Goal: Contribute content

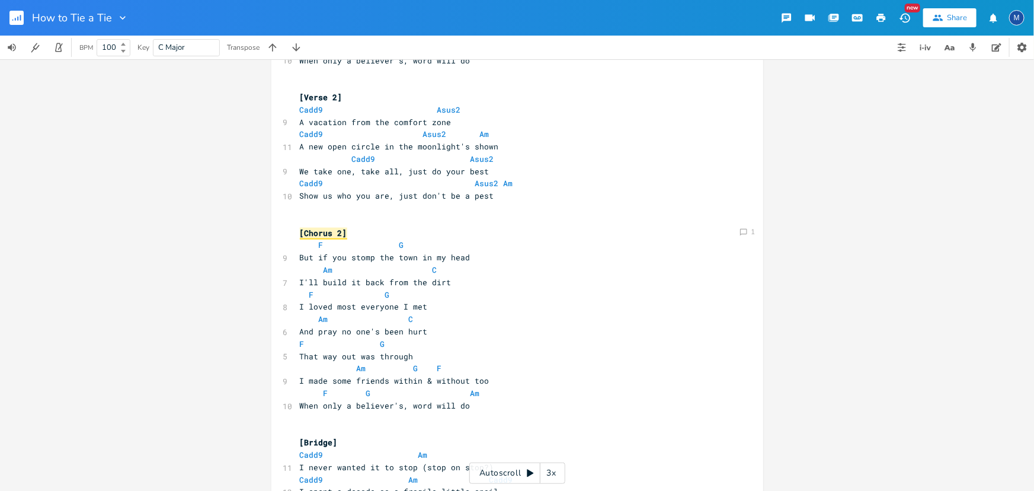
scroll to position [539, 0]
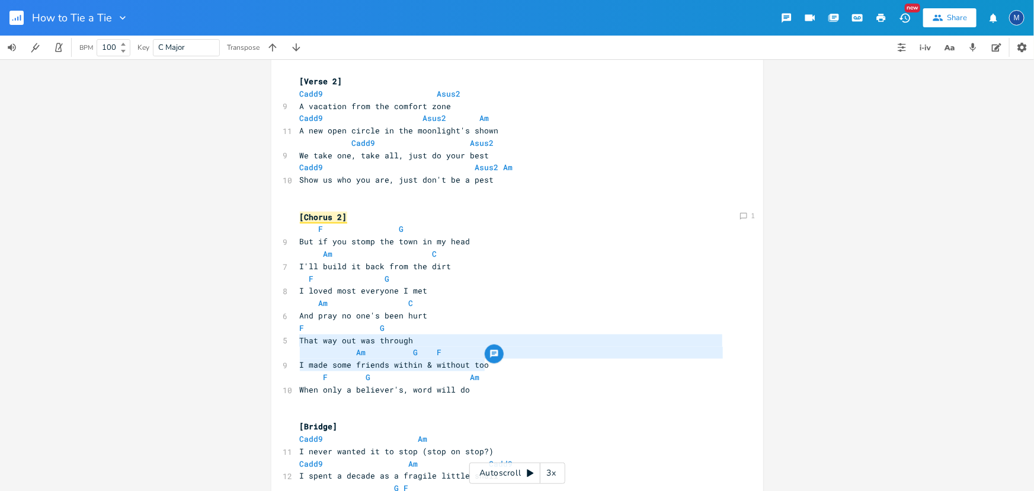
type textarea "F G That way out was through Am G F I made some friends within & without too"
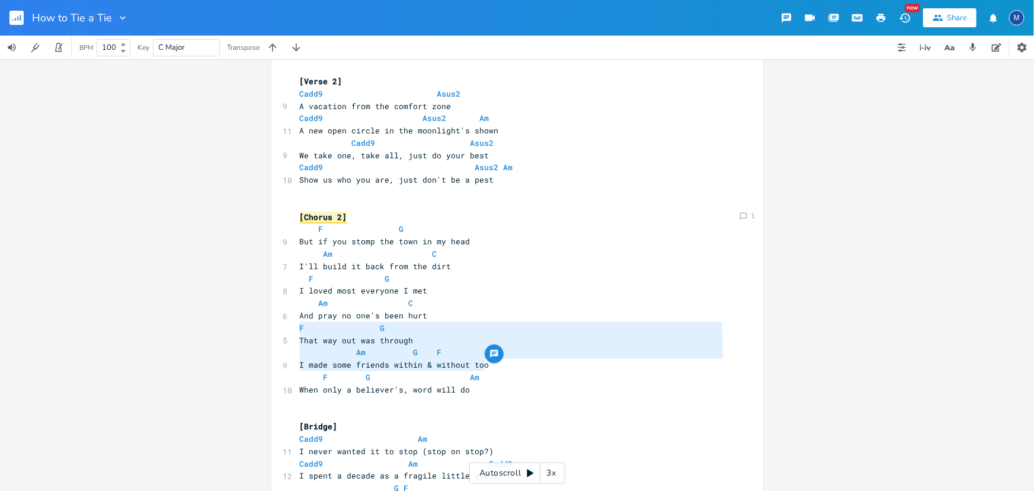
drag, startPoint x: 509, startPoint y: 365, endPoint x: 289, endPoint y: 333, distance: 222.3
click at [289, 333] on div "F G That way out was through Am G F I made some friends within & without too x …" at bounding box center [518, 167] width 492 height 1279
click at [533, 378] on pre "F G Am" at bounding box center [512, 377] width 428 height 12
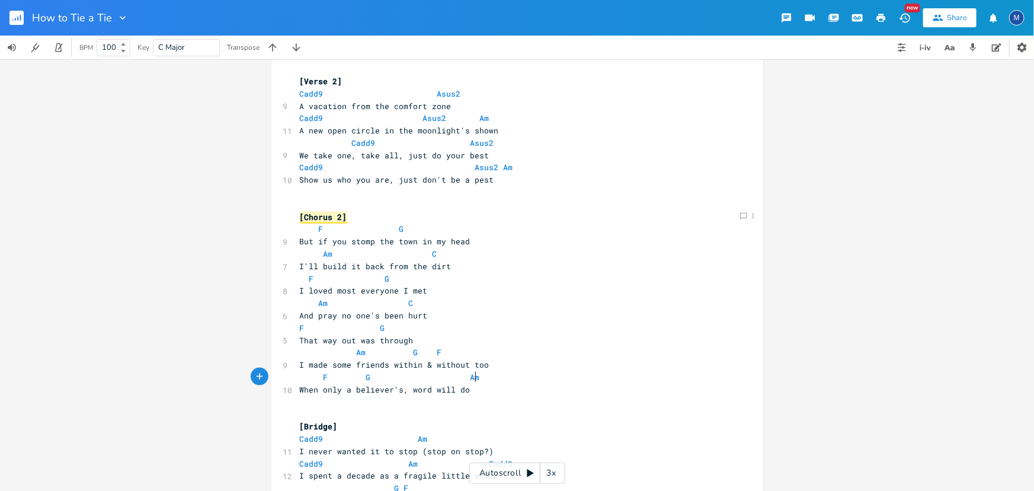
click at [535, 368] on pre "I made some friends within & without too" at bounding box center [512, 365] width 428 height 12
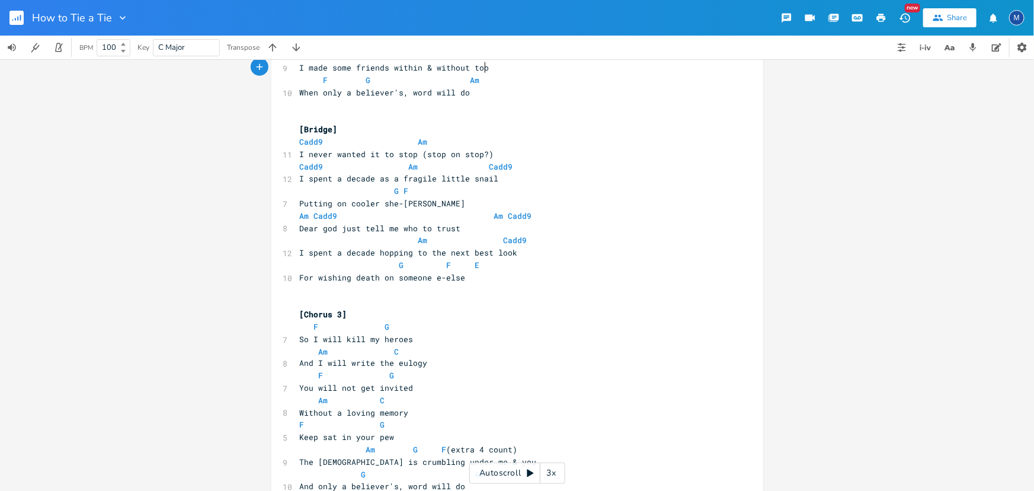
scroll to position [861, 0]
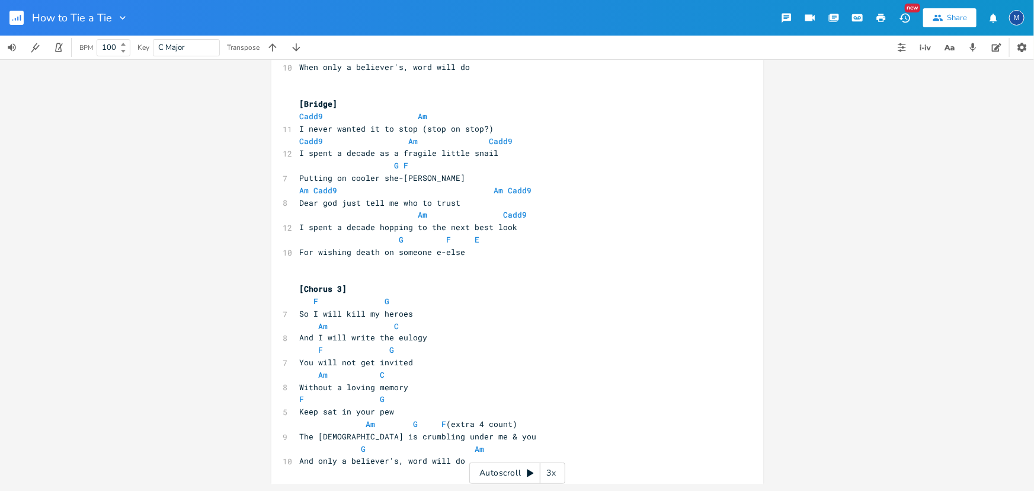
click at [447, 388] on pre "Without a loving memory" at bounding box center [512, 388] width 428 height 12
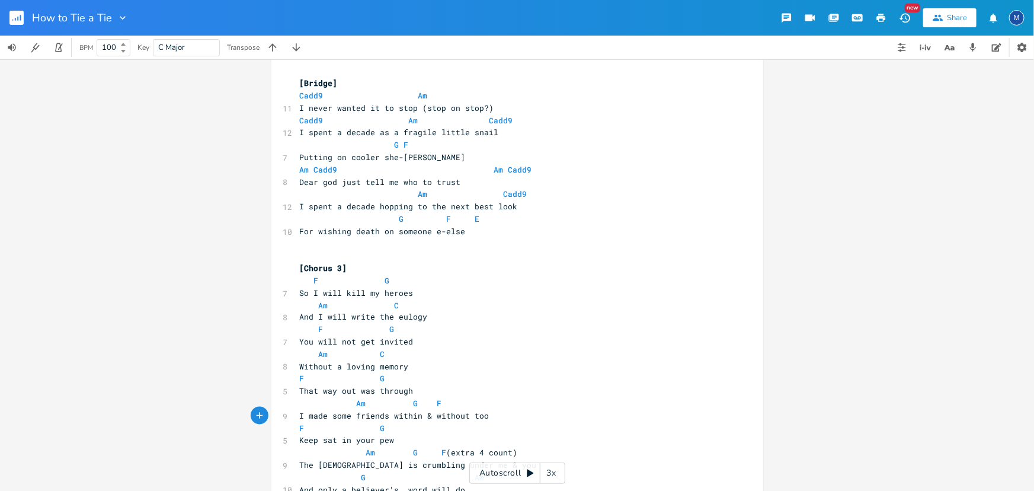
scroll to position [912, 0]
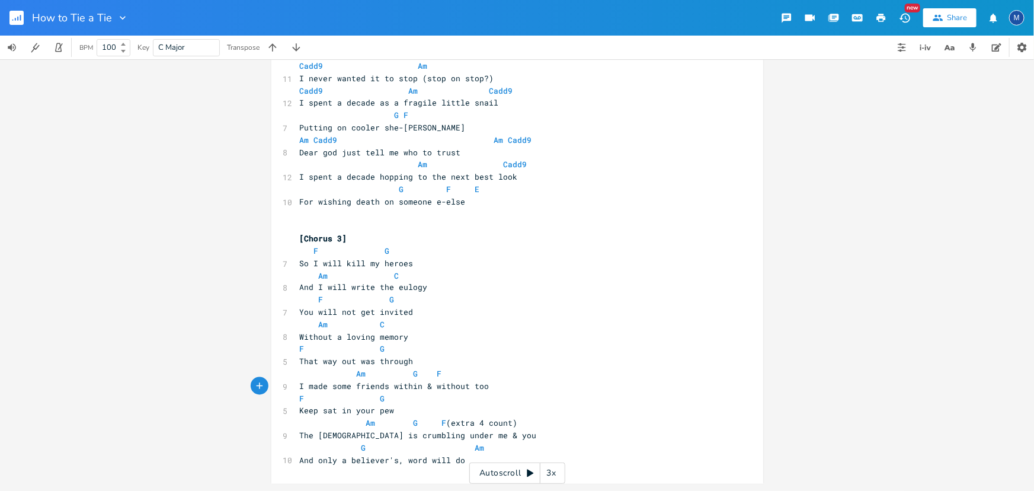
click at [301, 395] on span "F G" at bounding box center [342, 399] width 85 height 11
type textarea "F"
type textarea "E"
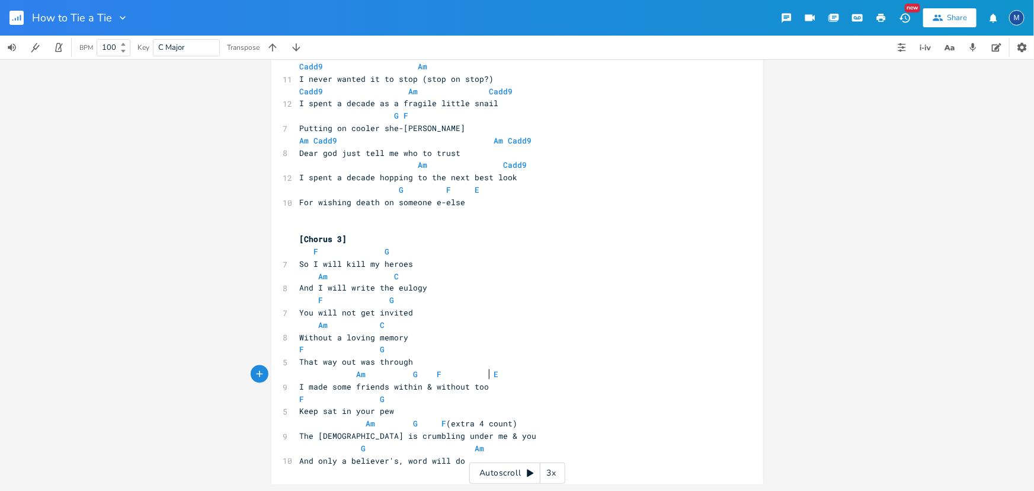
scroll to position [0, 2]
type textarea "G"
click at [479, 414] on pre "Keep sat in your pew" at bounding box center [512, 411] width 428 height 12
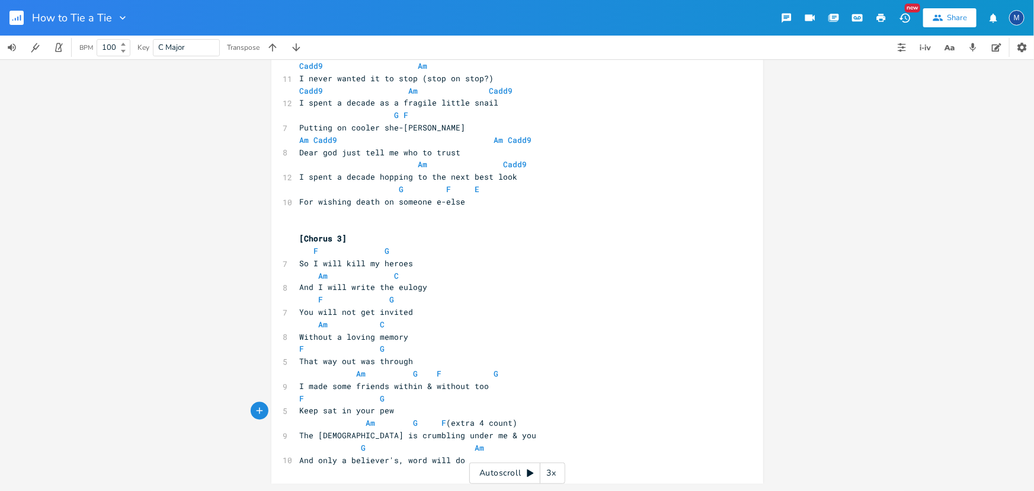
click at [300, 361] on span "That way out was through" at bounding box center [357, 361] width 114 height 11
type textarea "Cause t"
